Goal: Register for event/course: Sign up to attend an event or enroll in a course

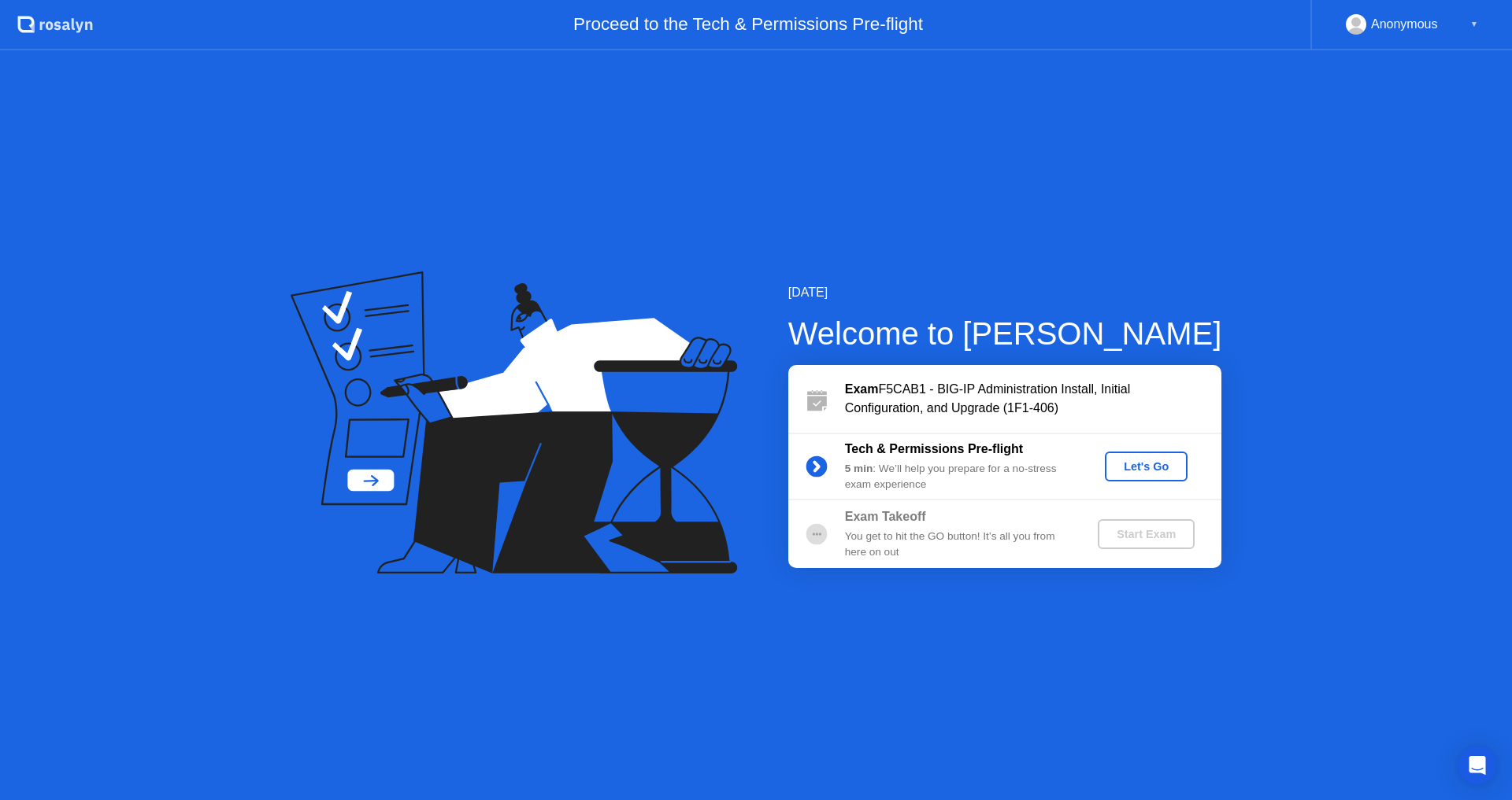
click at [1131, 472] on div "Let's Go" at bounding box center [1146, 466] width 70 height 12
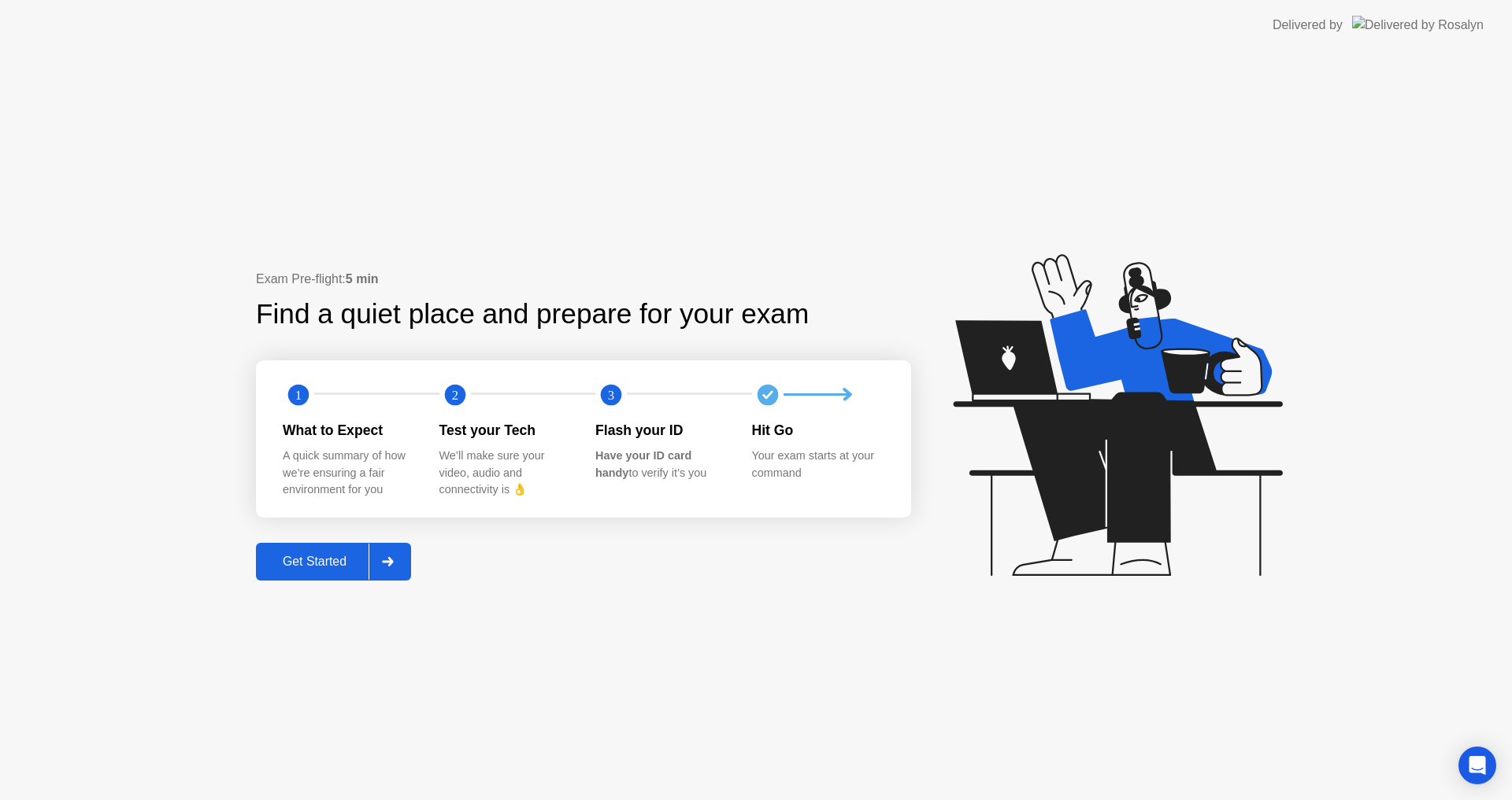
click at [331, 555] on div "Get Started" at bounding box center [314, 562] width 108 height 14
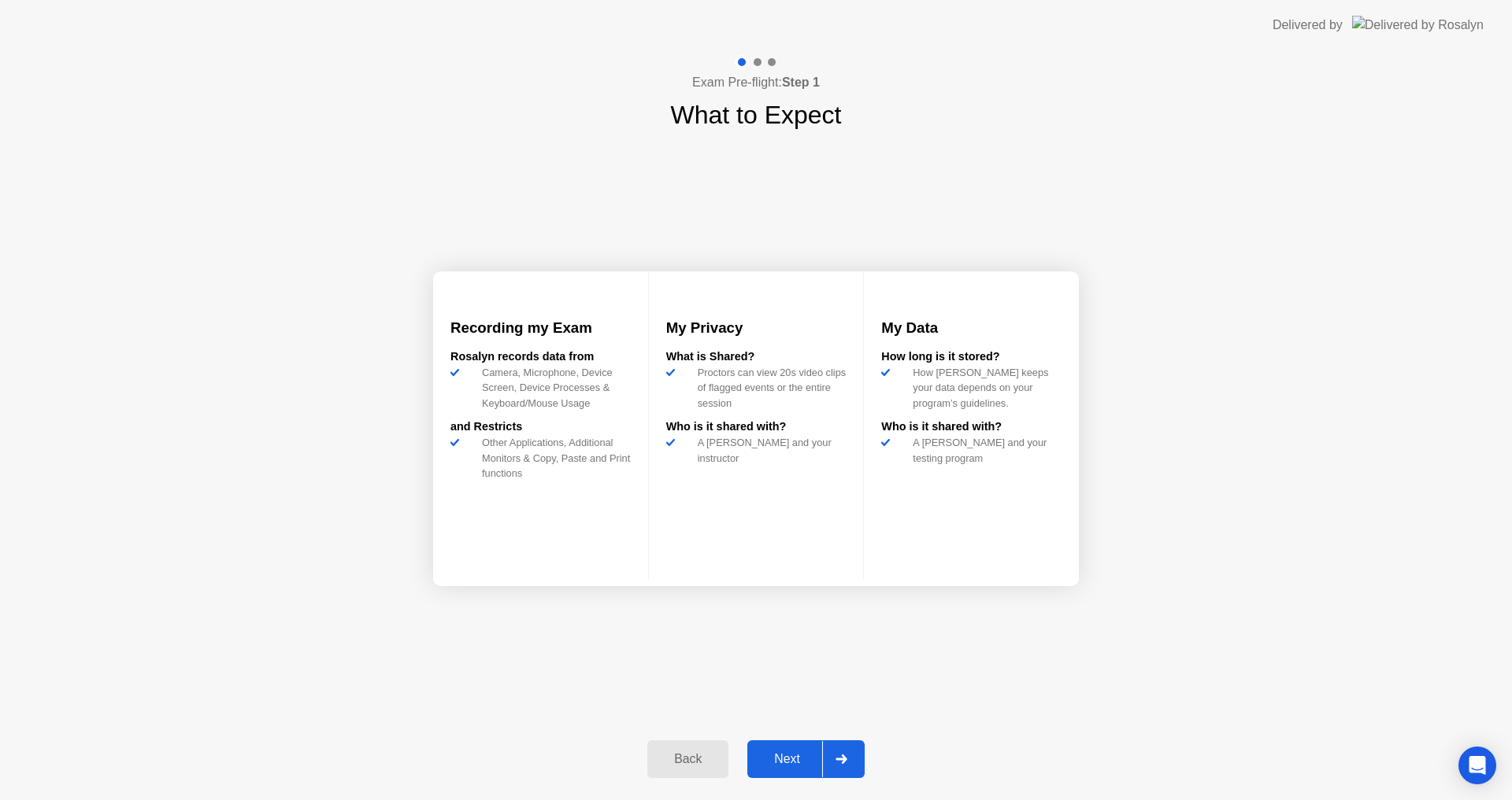
click at [795, 764] on div "Next" at bounding box center [786, 759] width 70 height 14
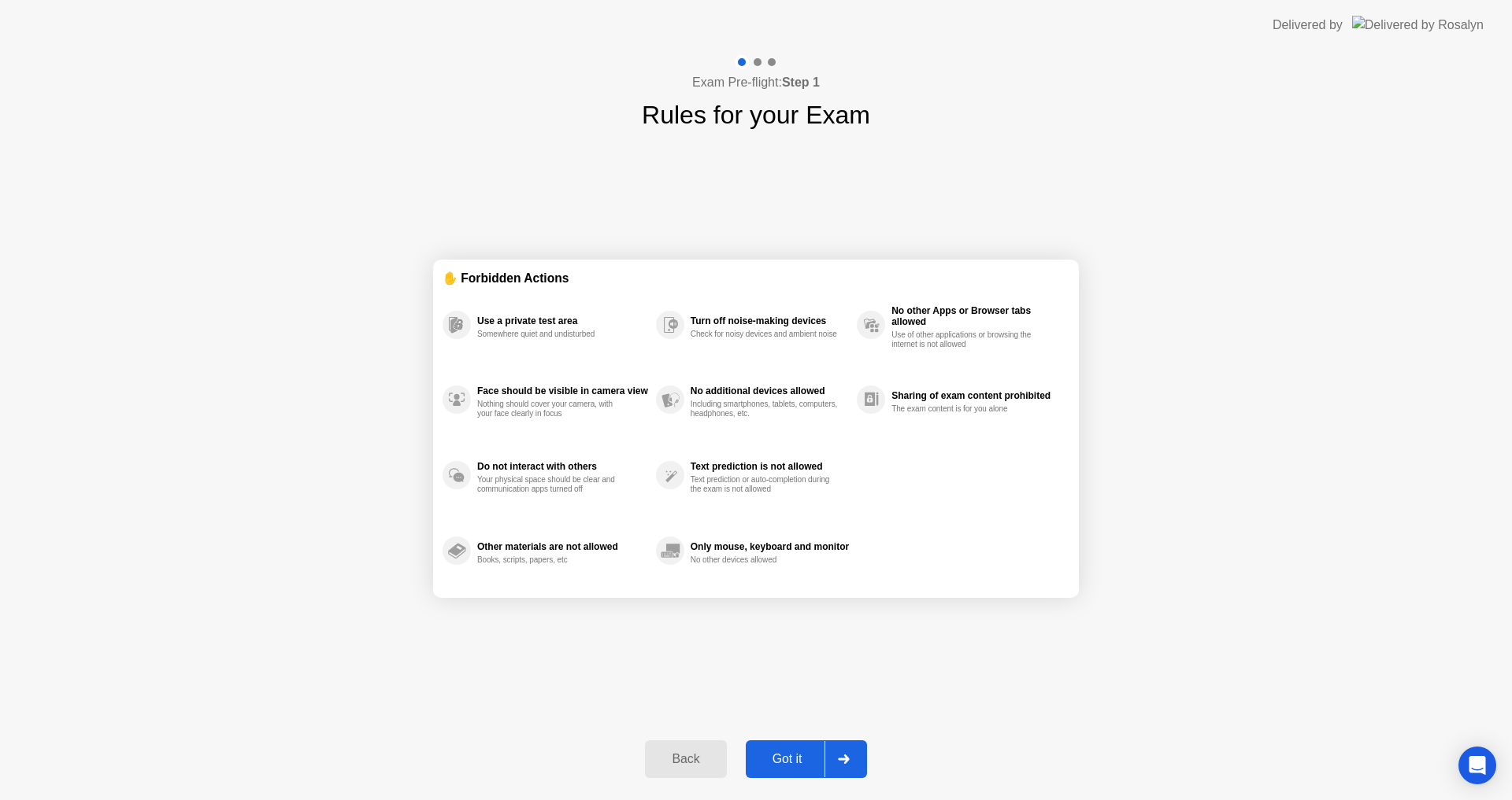
click at [802, 759] on div "Got it" at bounding box center [788, 759] width 74 height 14
select select "**********"
select select "*******"
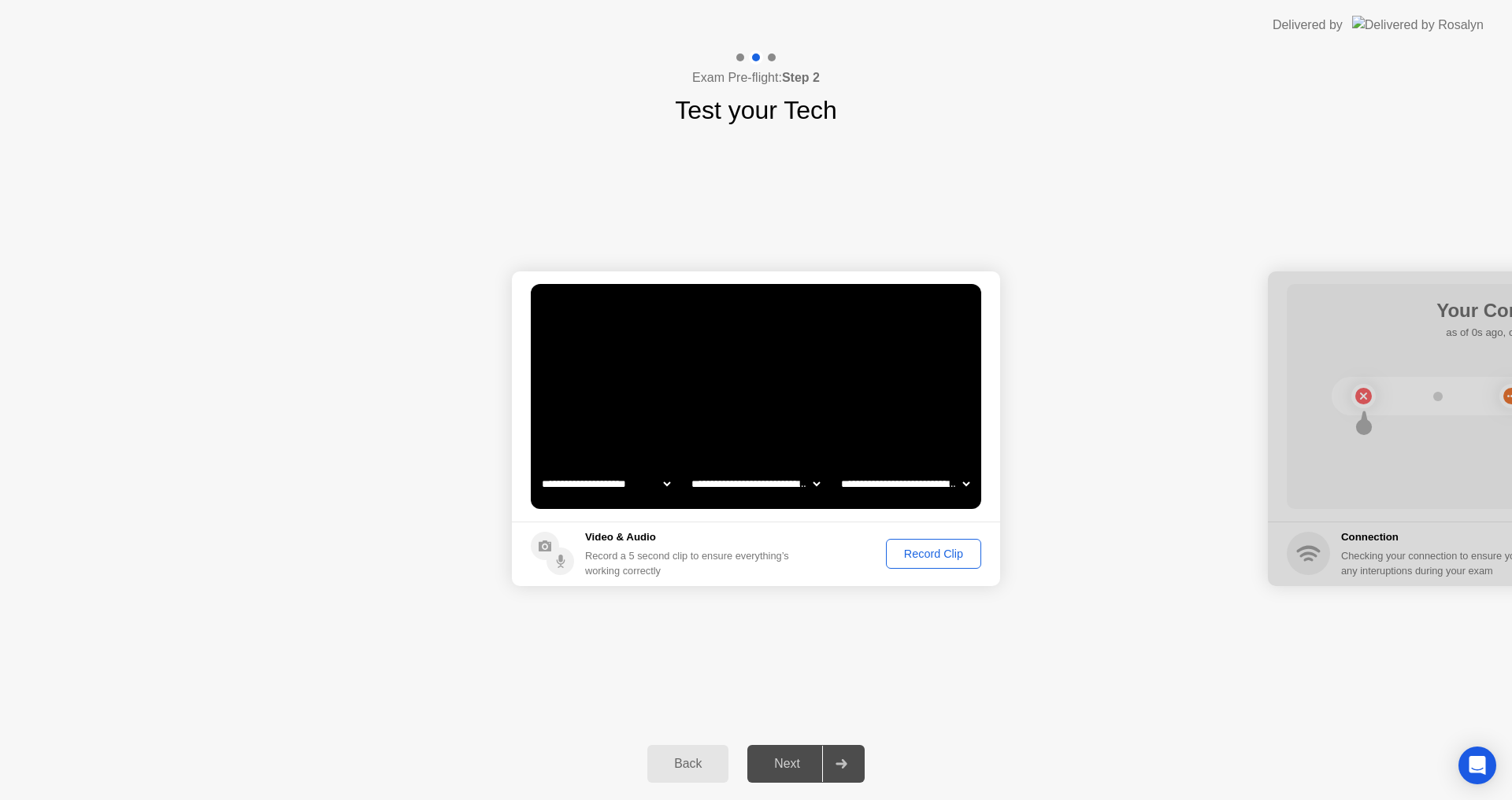
click at [952, 547] on div "Record Clip" at bounding box center [933, 553] width 84 height 12
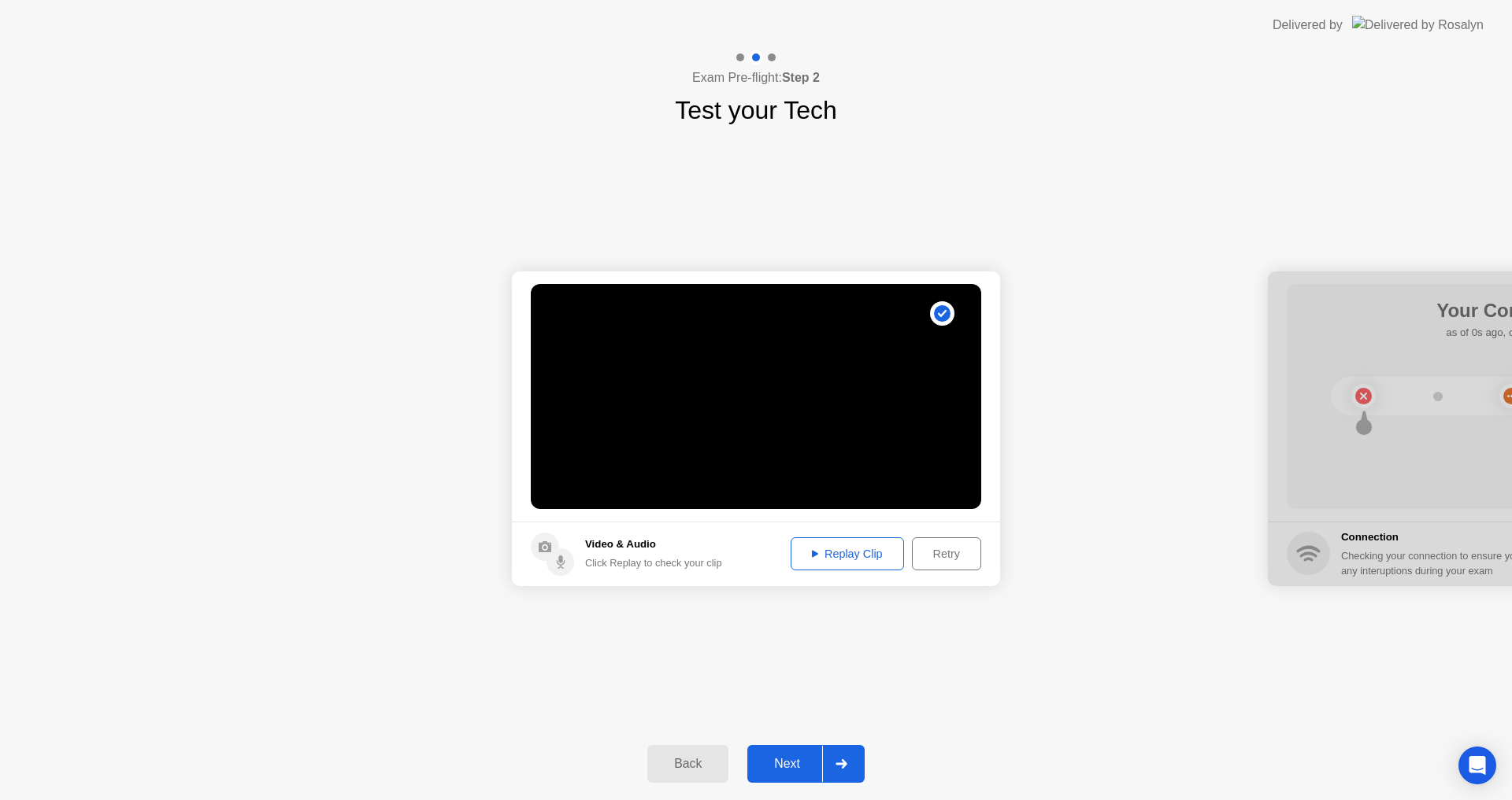
click at [786, 763] on div "Next" at bounding box center [786, 764] width 70 height 14
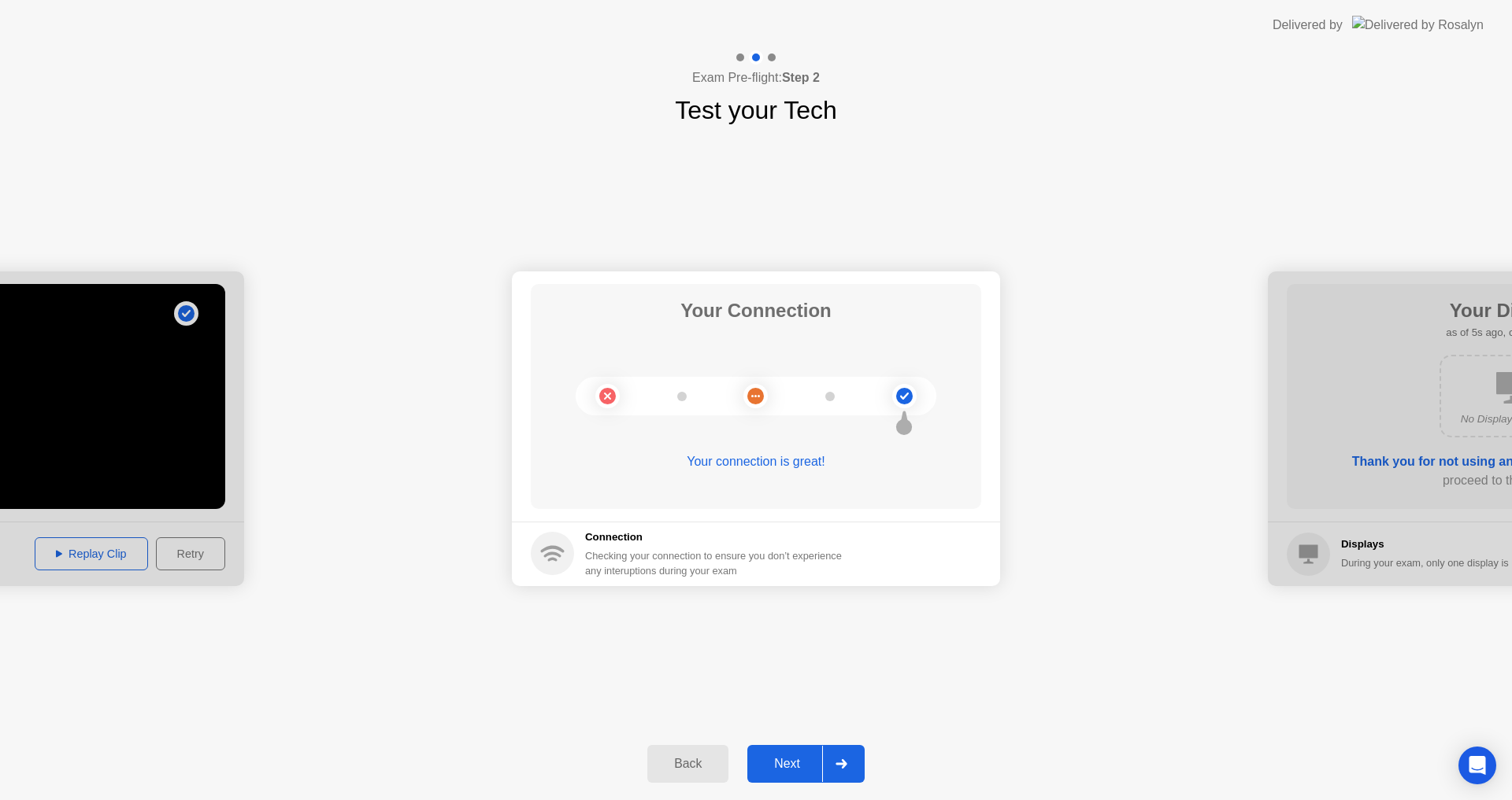
click at [803, 760] on div "Next" at bounding box center [786, 764] width 70 height 14
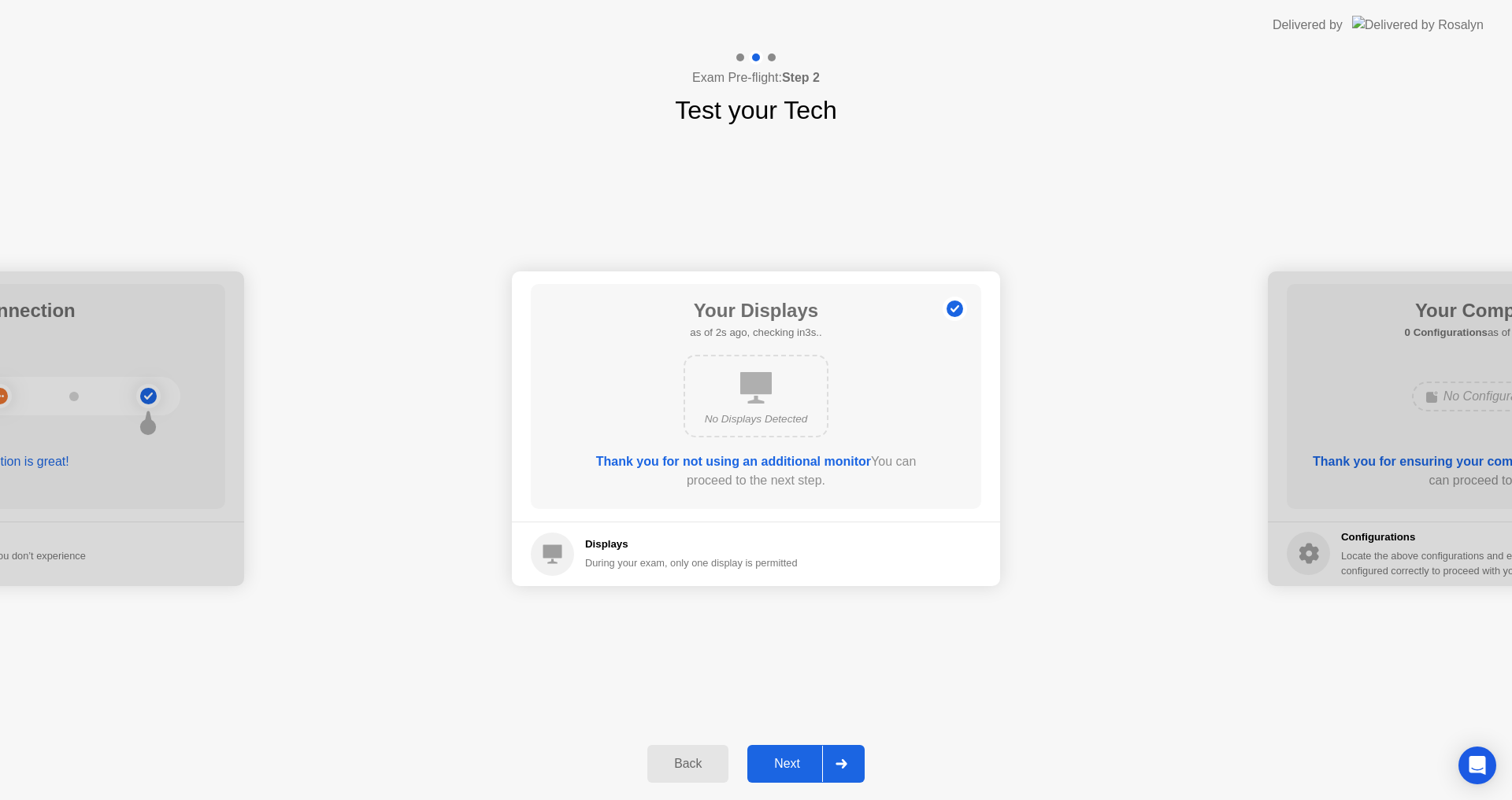
click at [803, 760] on div "Next" at bounding box center [786, 764] width 70 height 14
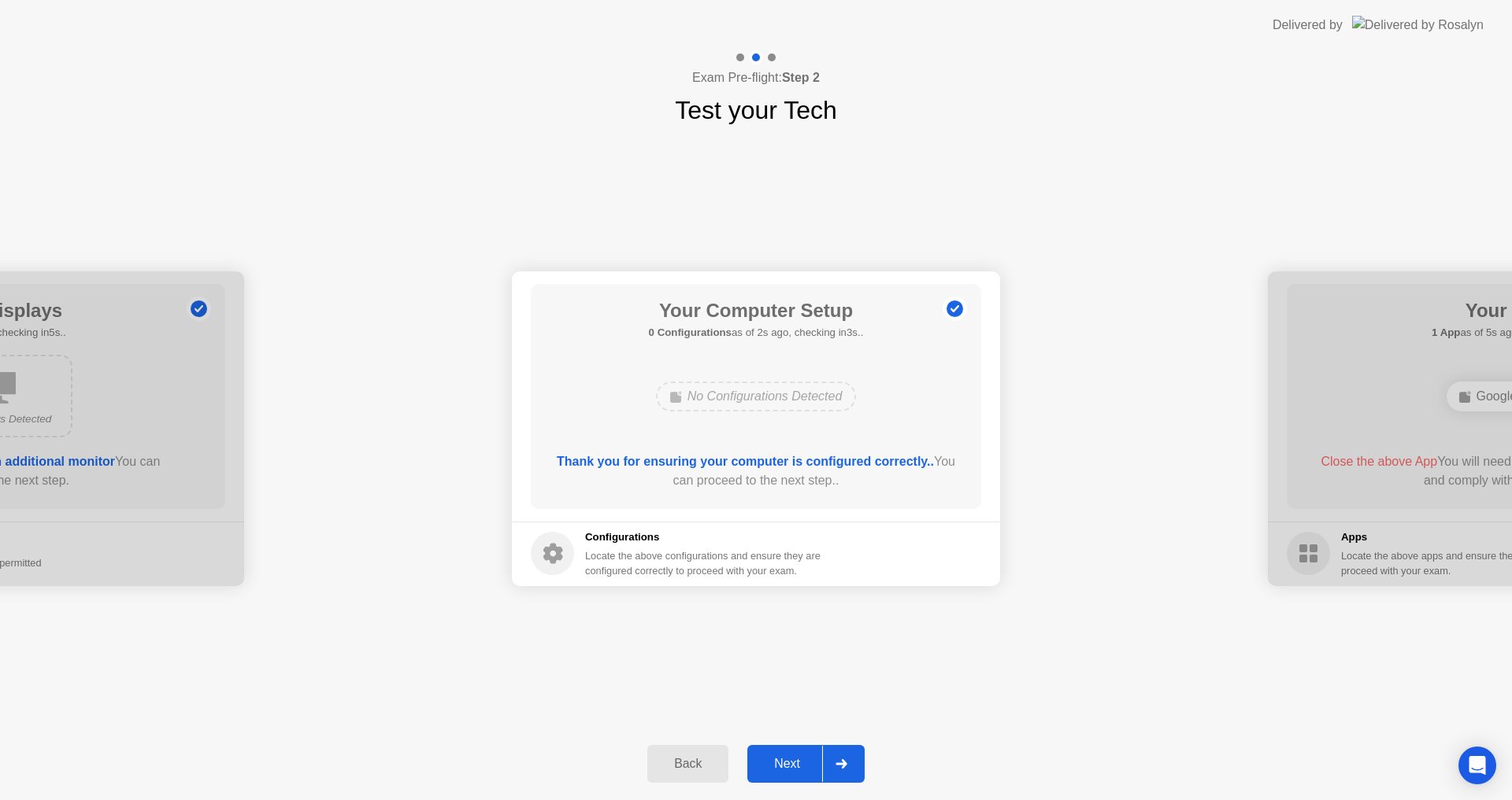
click at [803, 760] on div "Next" at bounding box center [786, 764] width 70 height 14
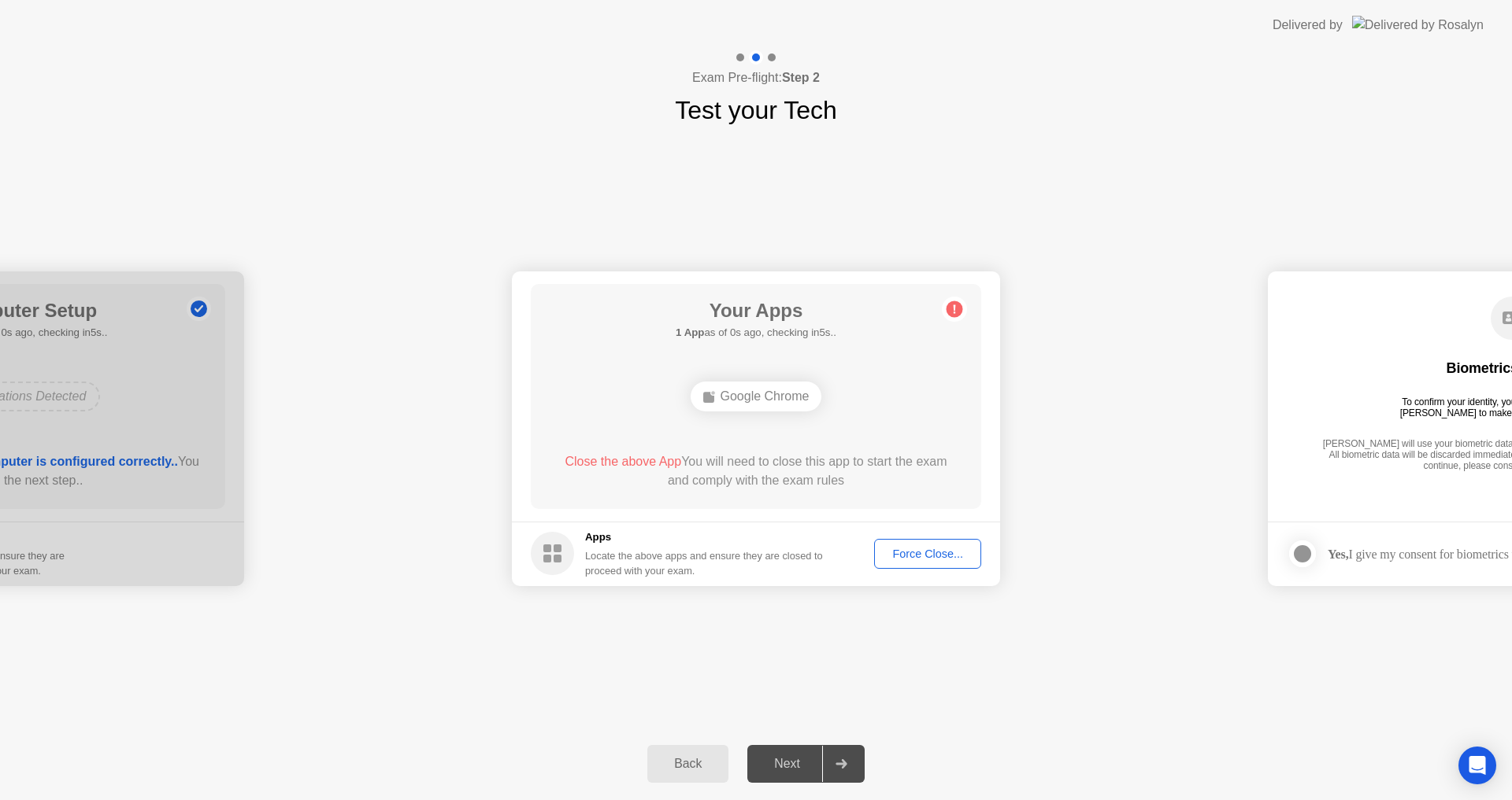
click at [861, 421] on div "Your Apps 1 App as of 0s ago, checking in5s.. Google Chrome Close the above App…" at bounding box center [756, 397] width 450 height 225
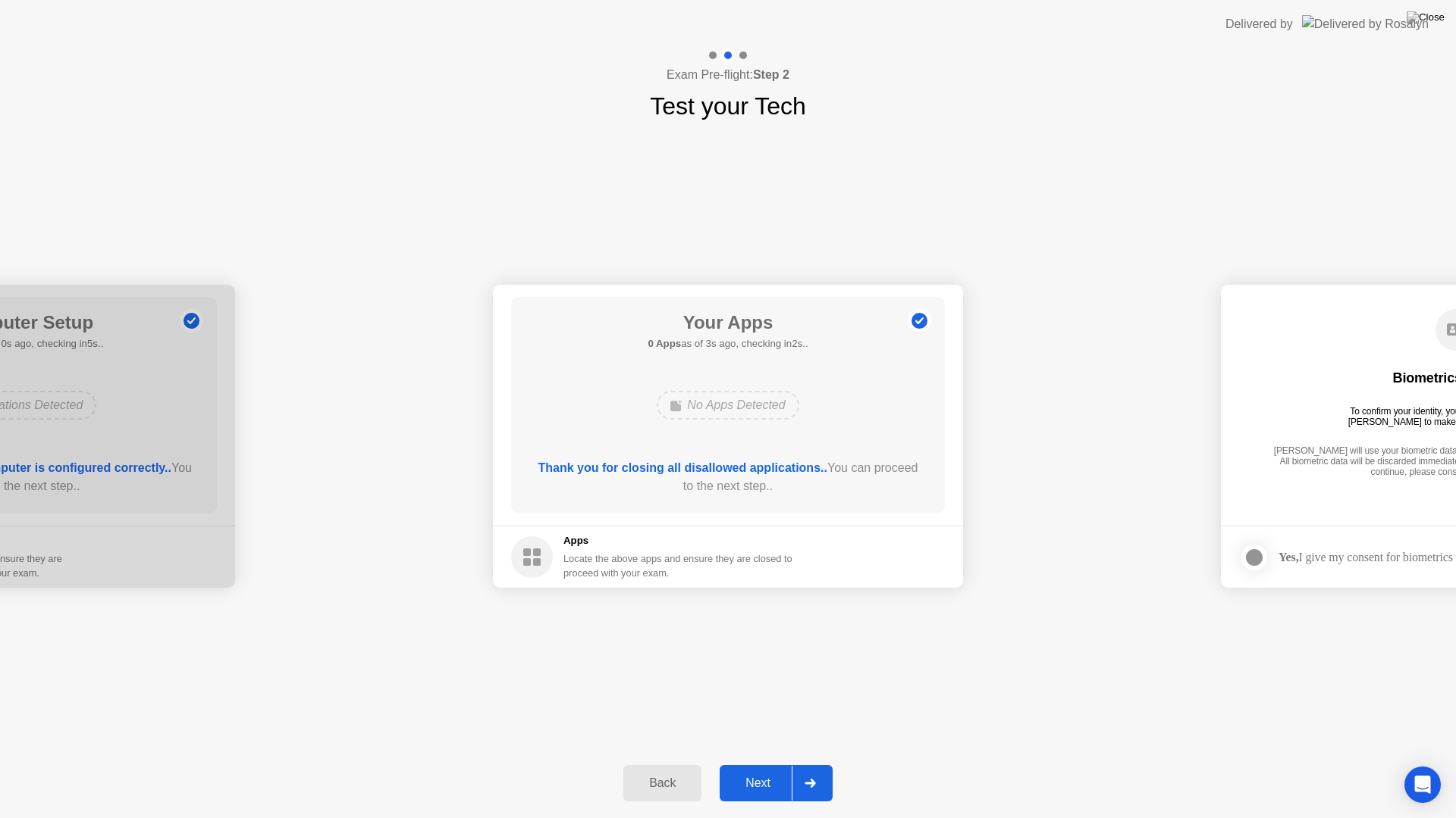
click at [766, 770] on button "Next" at bounding box center [775, 784] width 113 height 37
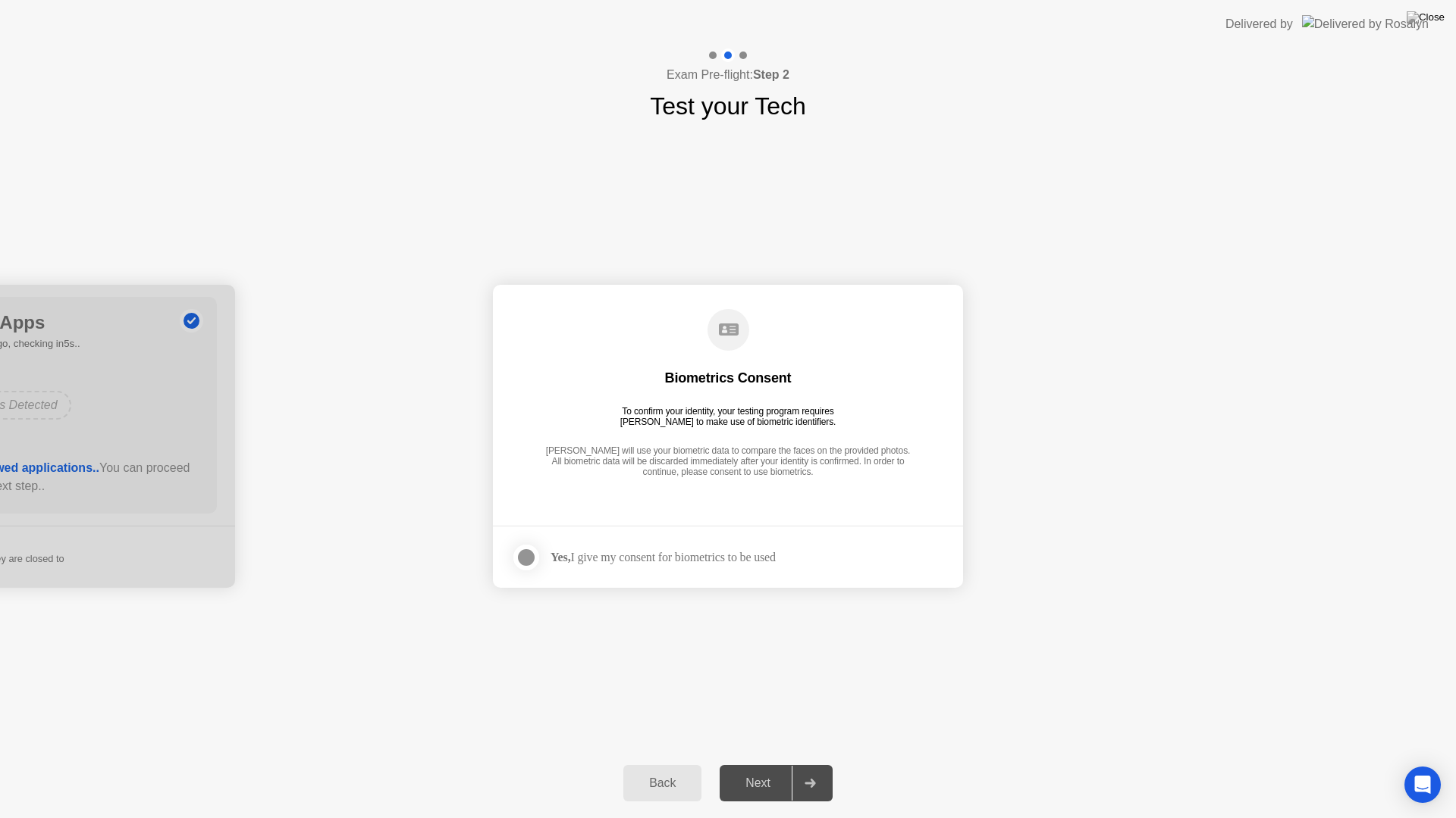
click at [550, 557] on strong "Yes," at bounding box center [559, 557] width 19 height 13
click at [530, 557] on div at bounding box center [526, 558] width 18 height 18
click at [752, 770] on button "Next" at bounding box center [775, 784] width 113 height 37
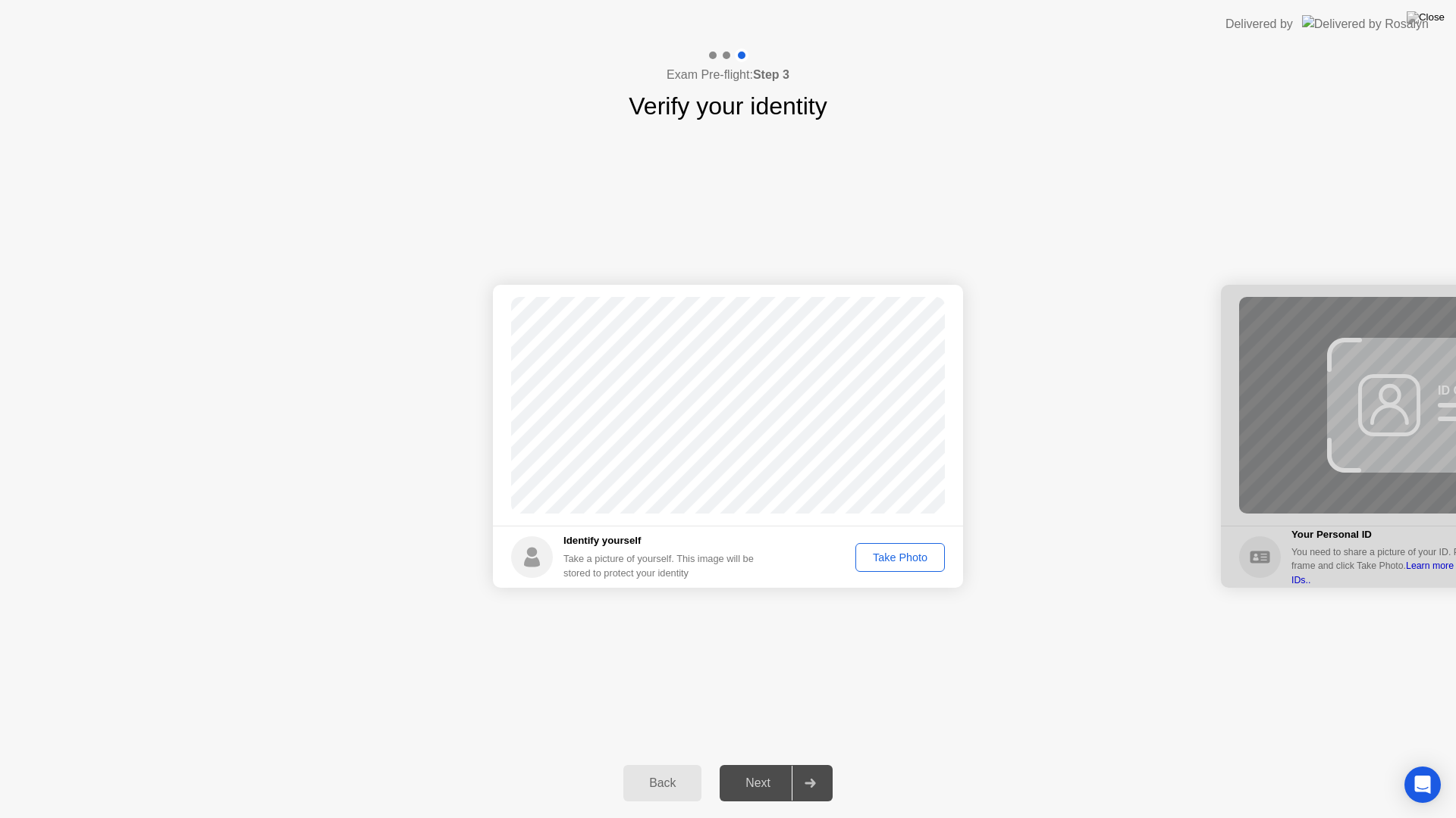
click at [886, 558] on div "Take Photo" at bounding box center [900, 557] width 79 height 12
click at [776, 770] on button "Next" at bounding box center [775, 784] width 113 height 37
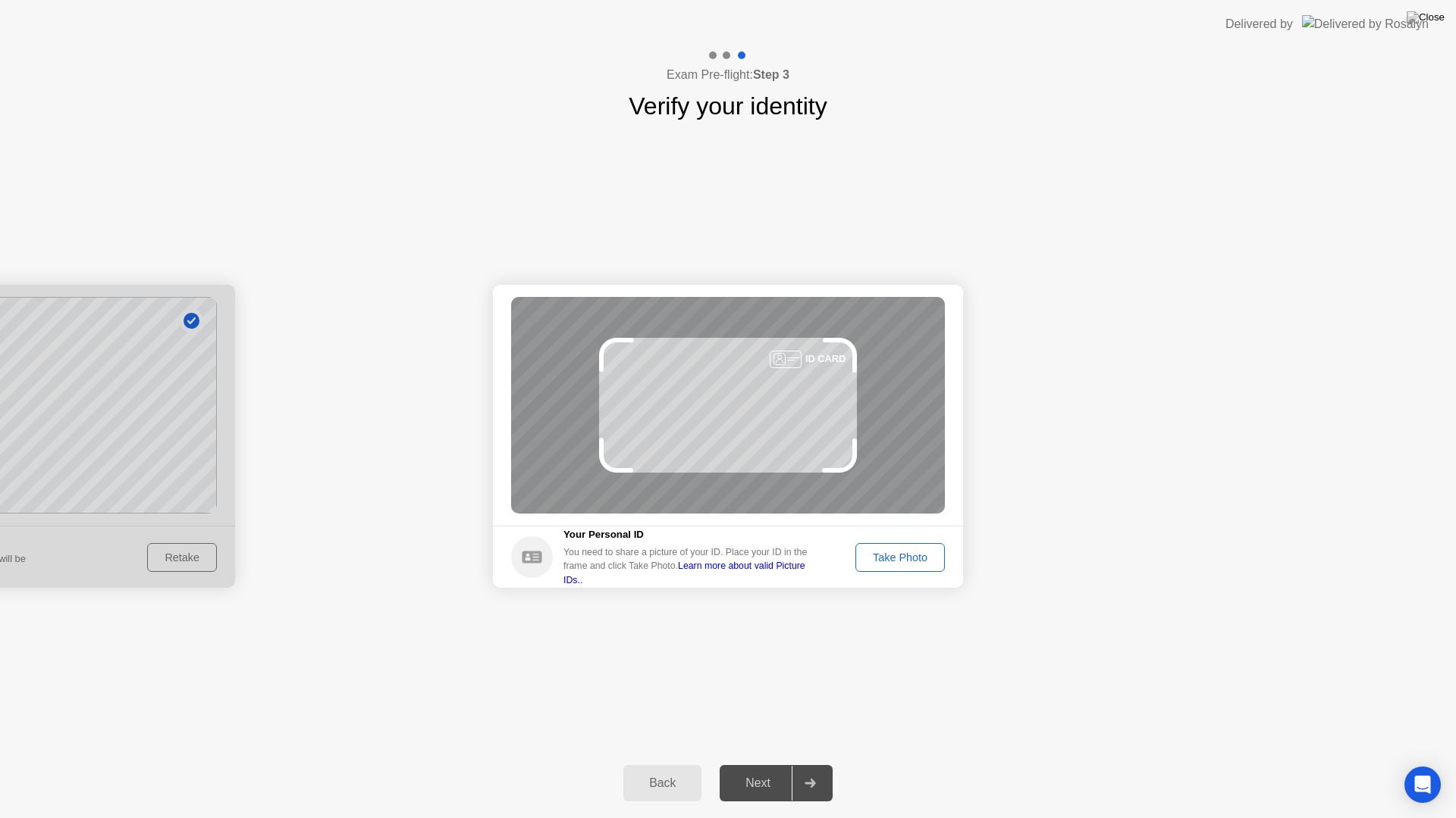
click at [886, 563] on div "Take Photo" at bounding box center [900, 557] width 79 height 12
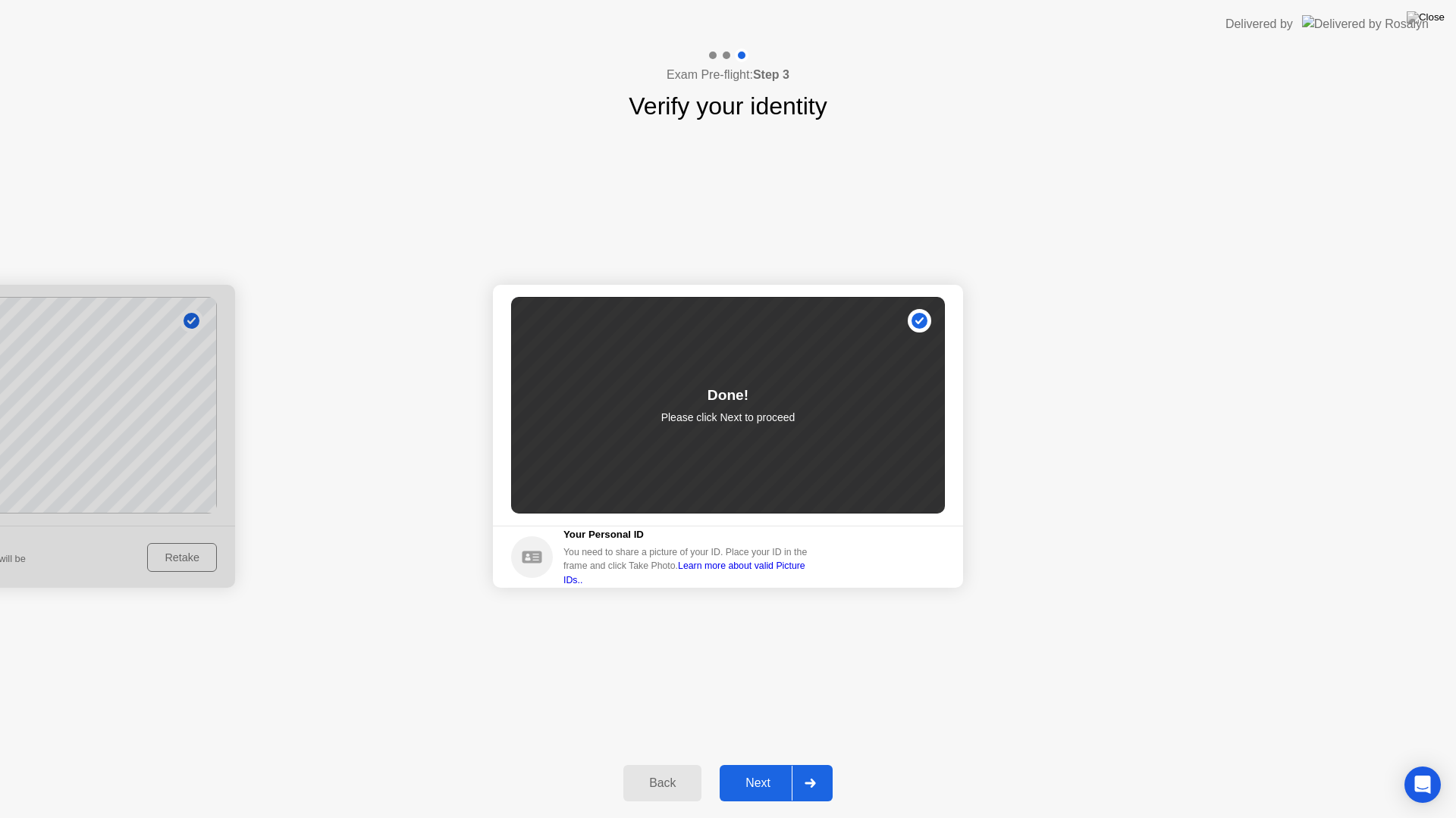
click at [759, 770] on button "Next" at bounding box center [775, 784] width 113 height 37
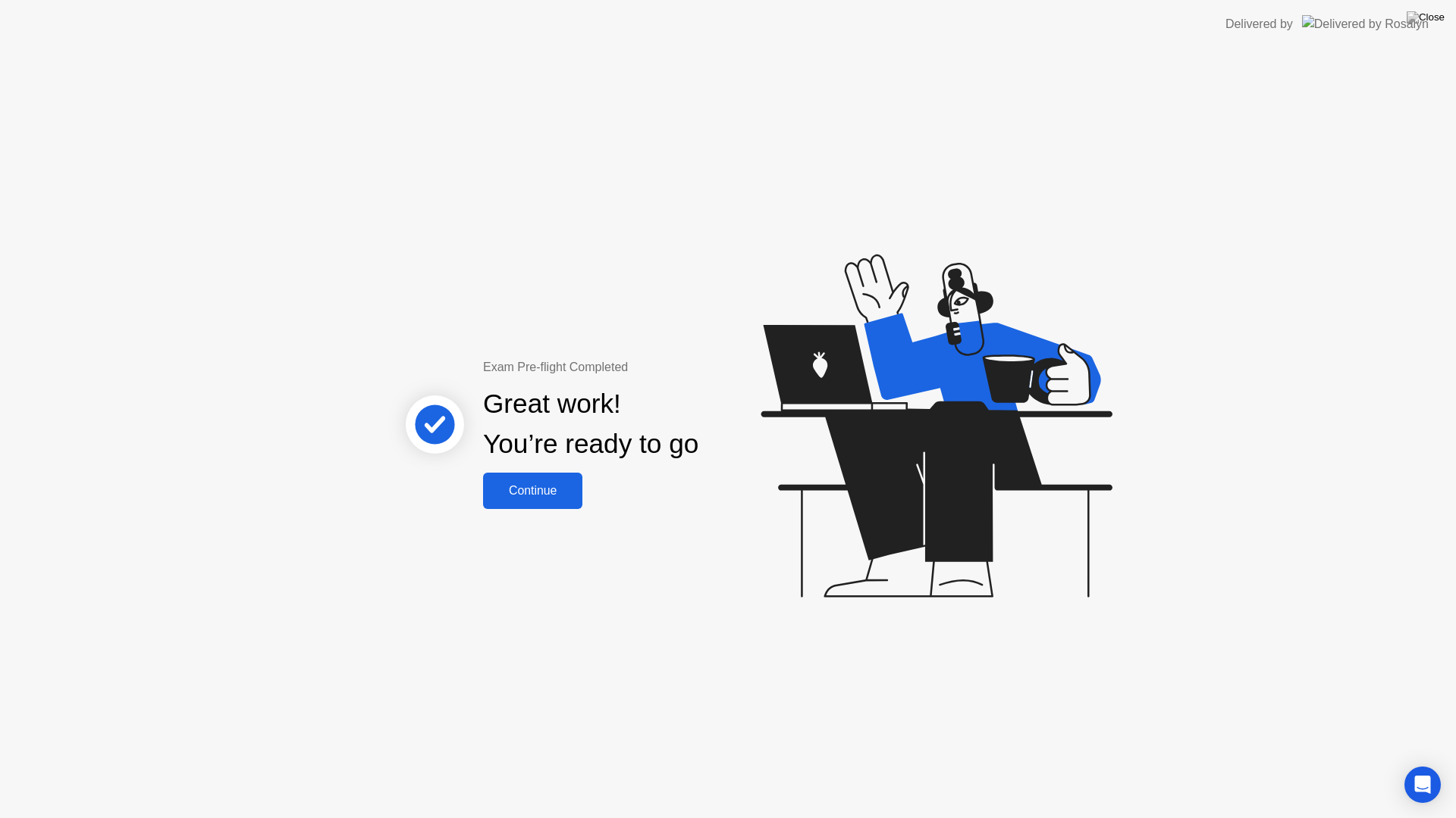
click at [553, 500] on button "Continue" at bounding box center [533, 491] width 99 height 37
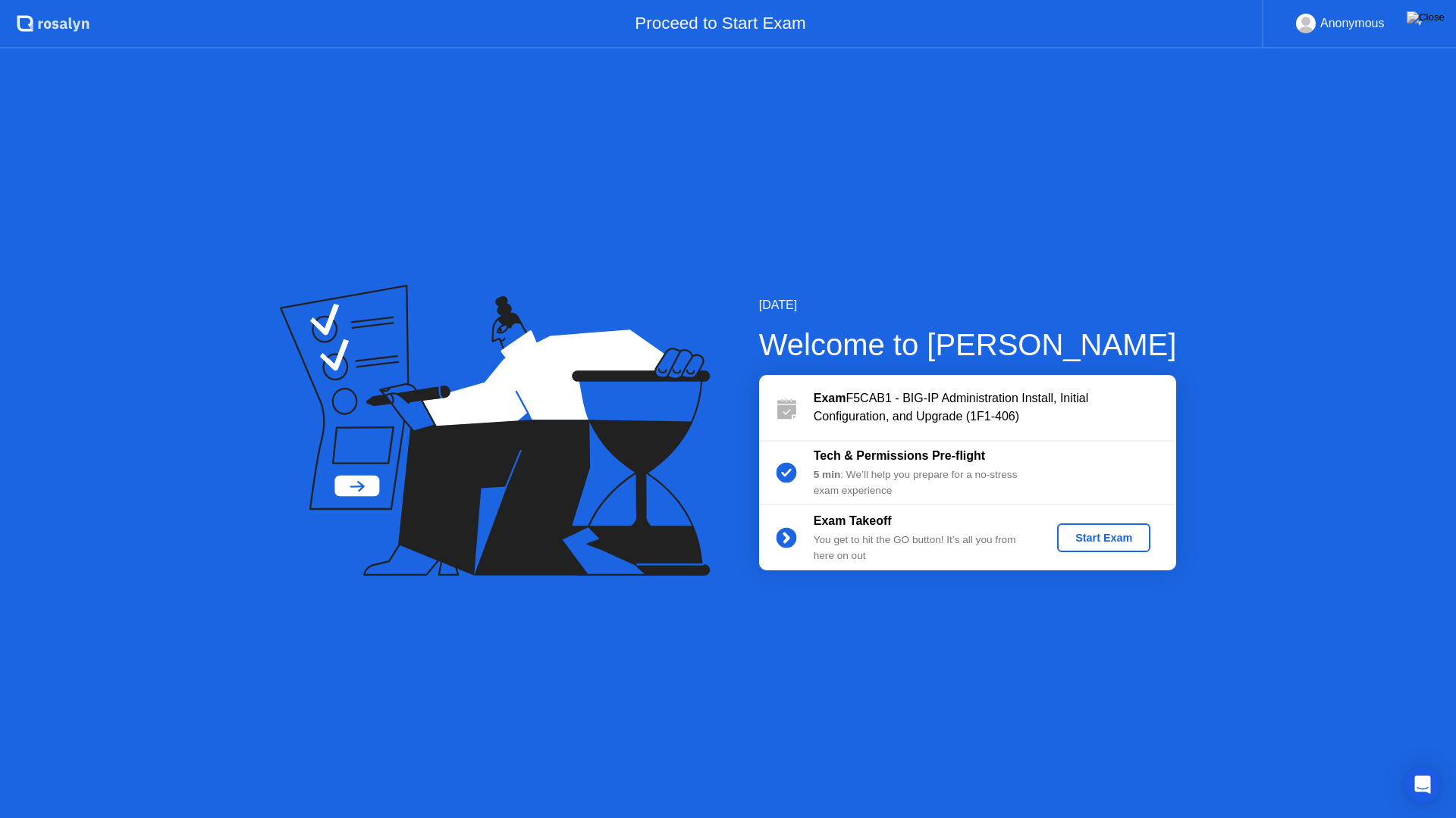
click at [1122, 543] on div "Start Exam" at bounding box center [1103, 537] width 81 height 12
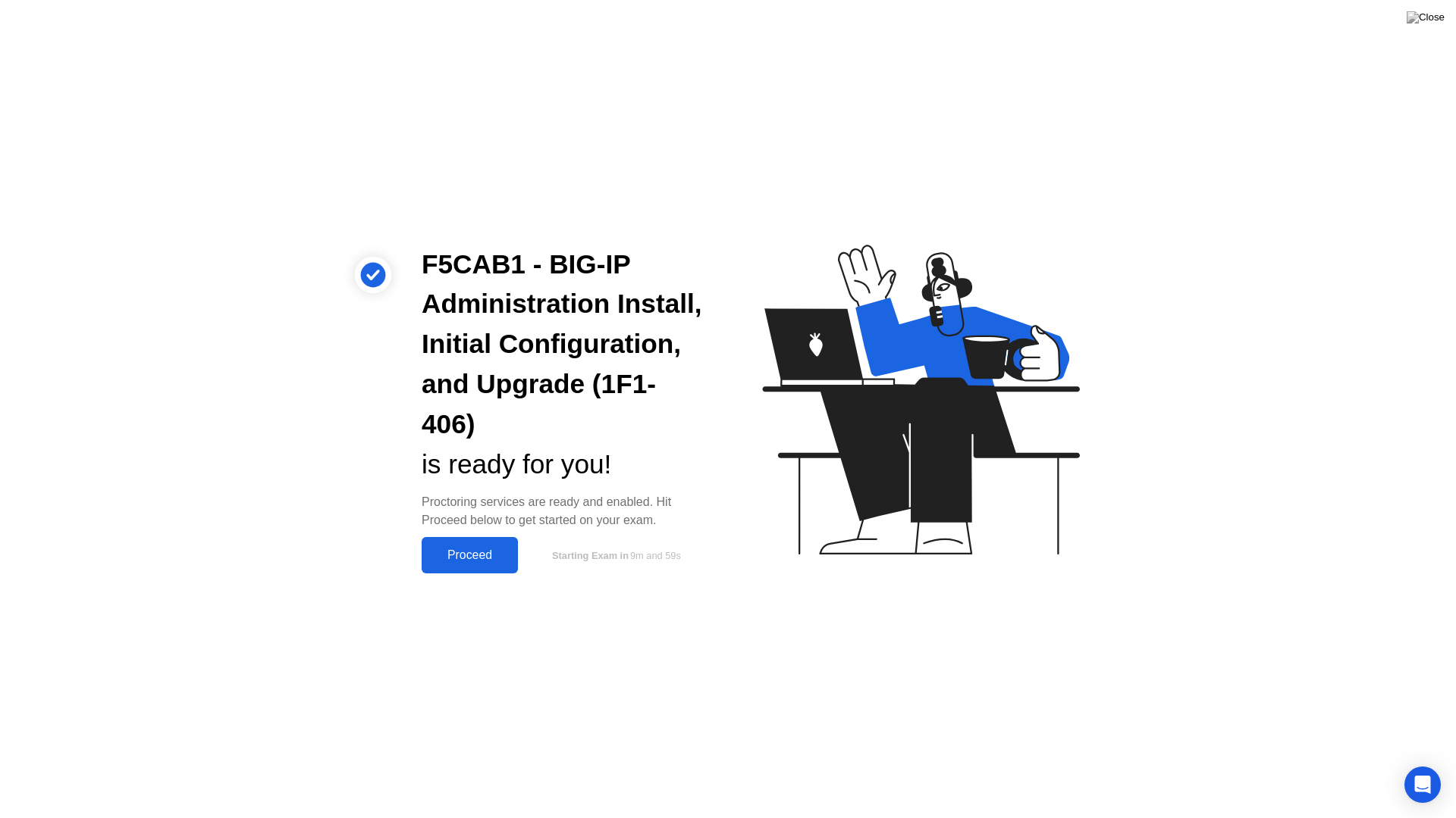
click at [474, 561] on div "Proceed" at bounding box center [469, 555] width 87 height 14
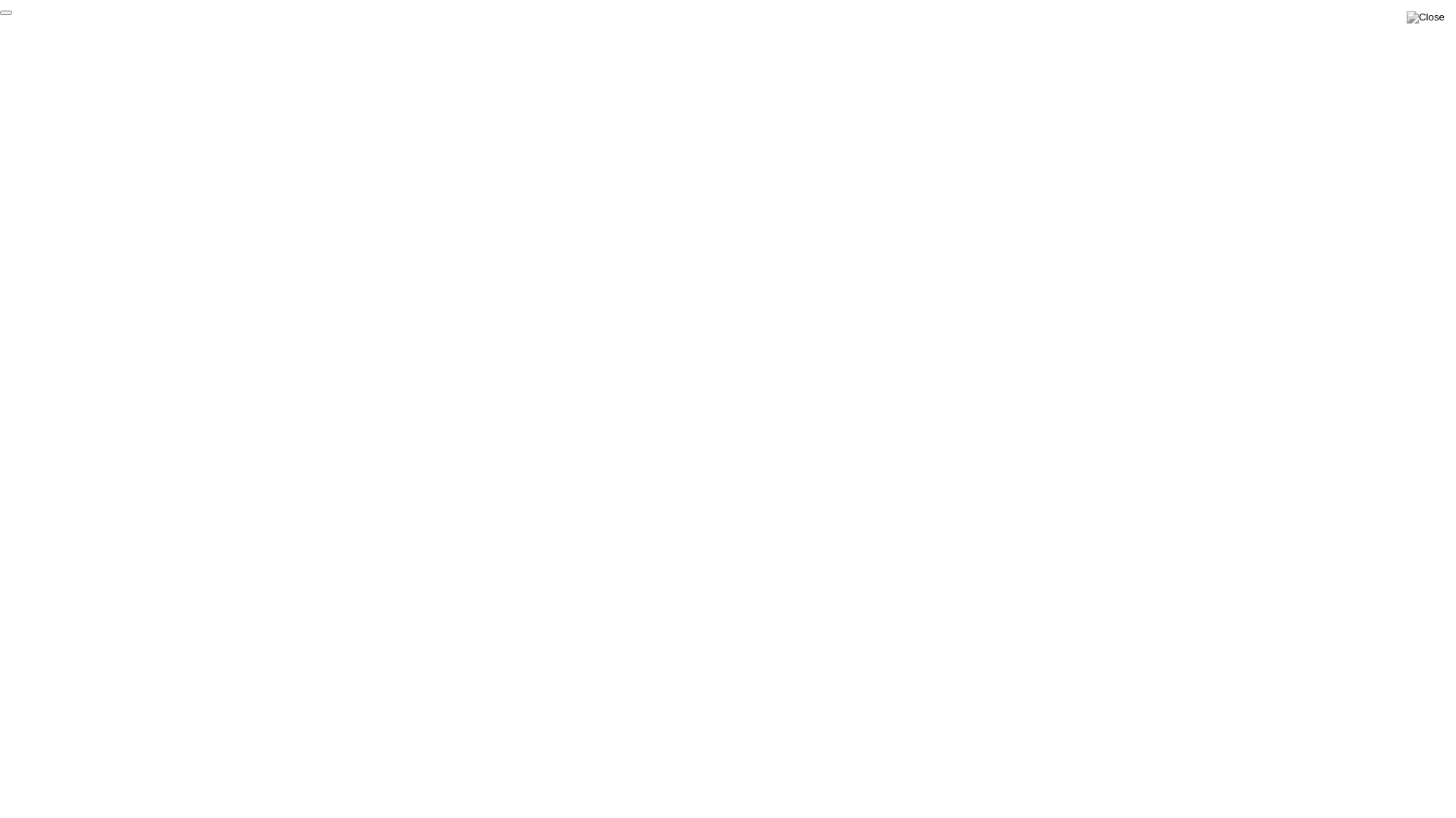
click div "End Proctoring Session"
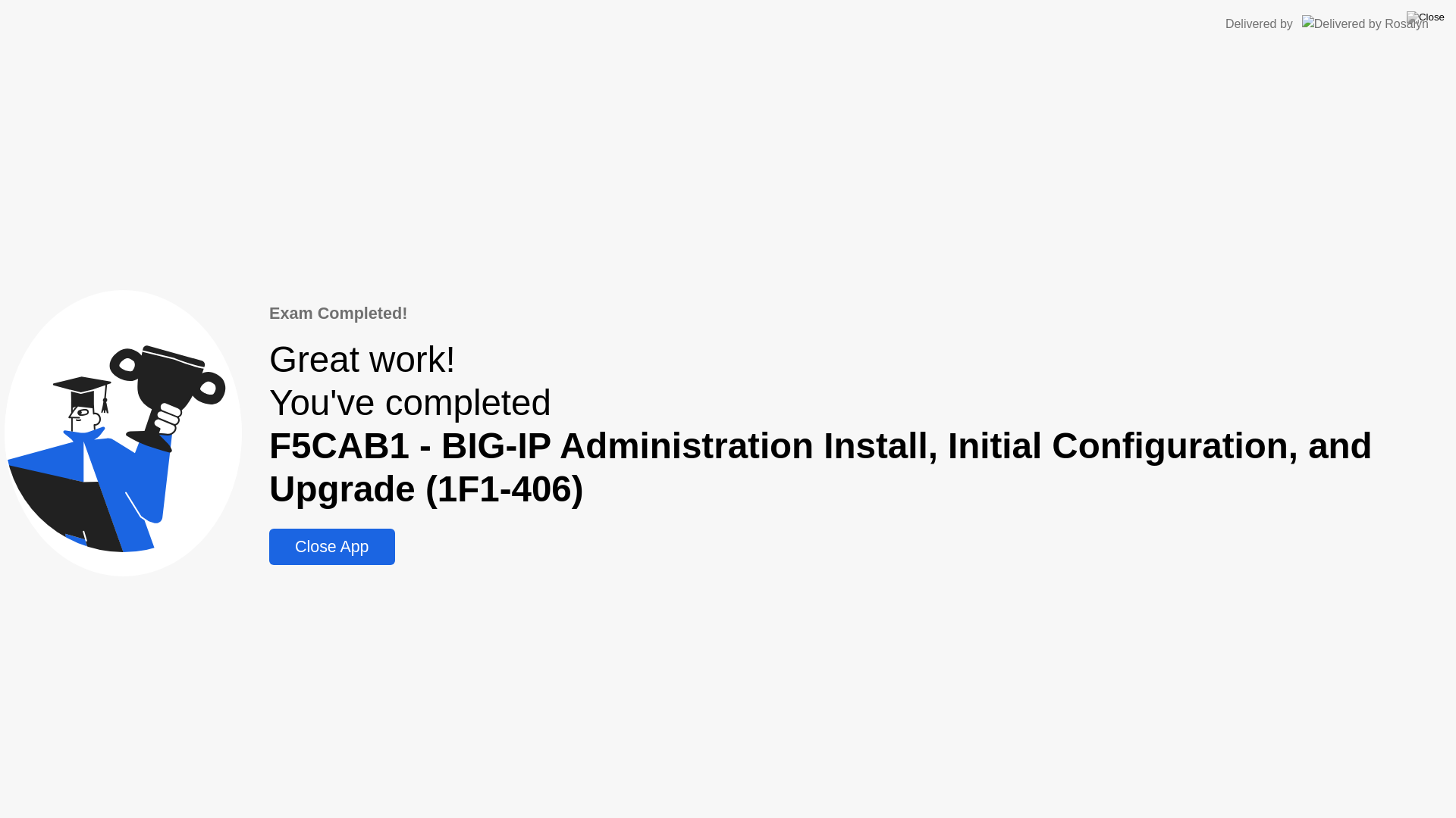
click at [297, 547] on div "Close App" at bounding box center [332, 547] width 116 height 19
